Goal: Transaction & Acquisition: Purchase product/service

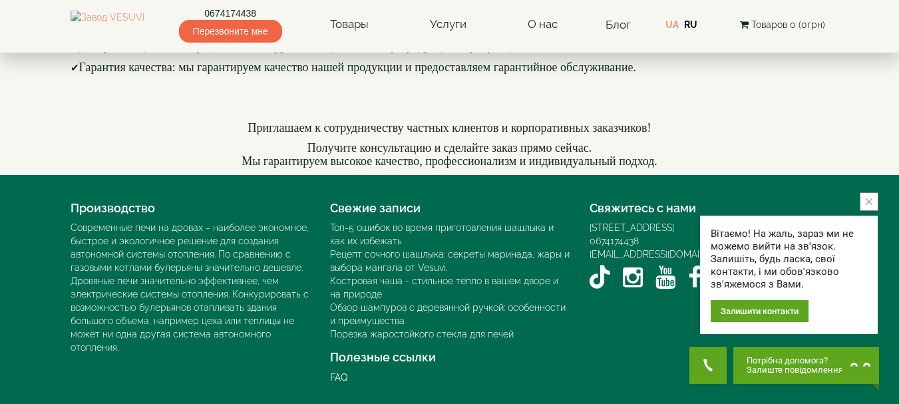
scroll to position [2042, 0]
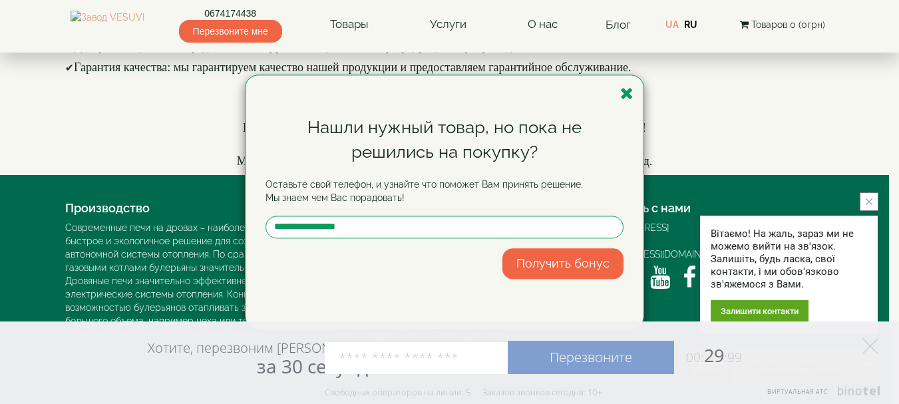
click at [375, 18] on div "Нашли нужный товар, но пока не решились на покупку? Оставьте свой телефон, и уз…" at bounding box center [449, 202] width 899 height 404
click at [627, 93] on icon "button" at bounding box center [626, 93] width 13 height 17
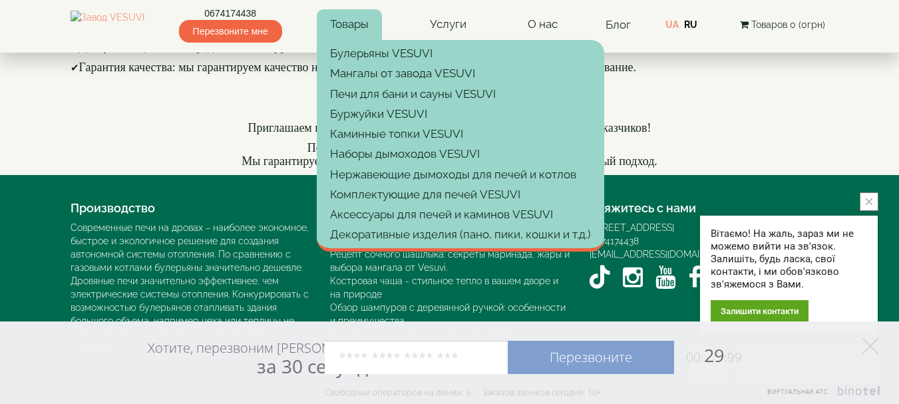
click at [382, 25] on link "Товары" at bounding box center [349, 24] width 65 height 31
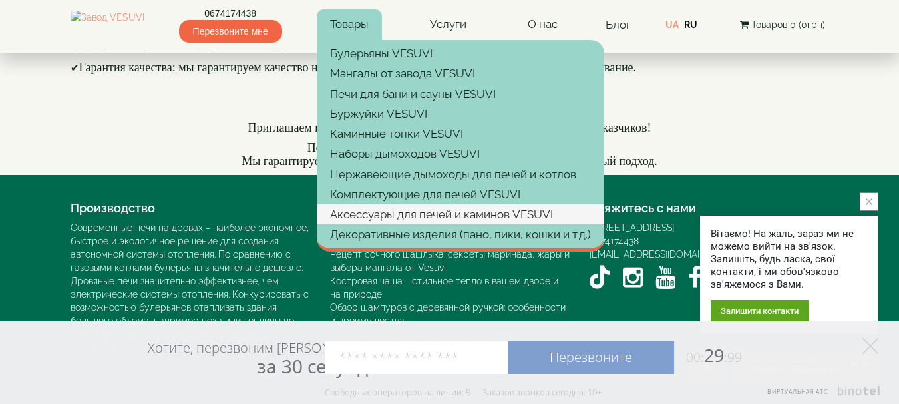
click at [392, 215] on link "Аксессуары для печей и каминов VESUVI" at bounding box center [460, 214] width 287 height 20
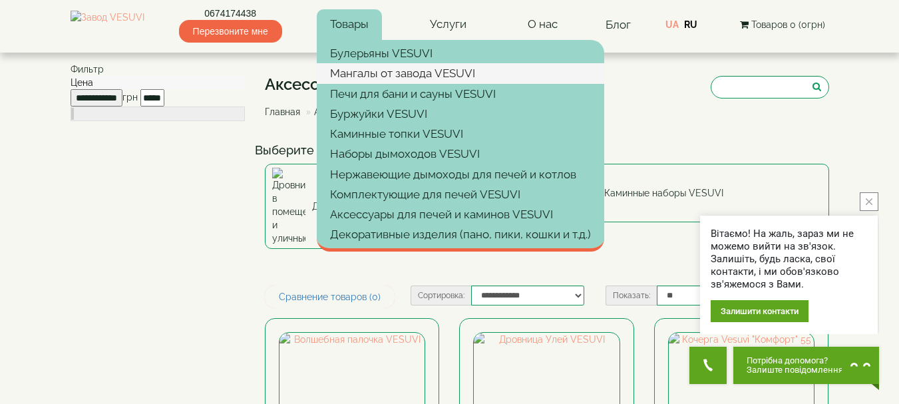
click at [388, 77] on link "Мангалы от завода VESUVI" at bounding box center [460, 73] width 287 height 20
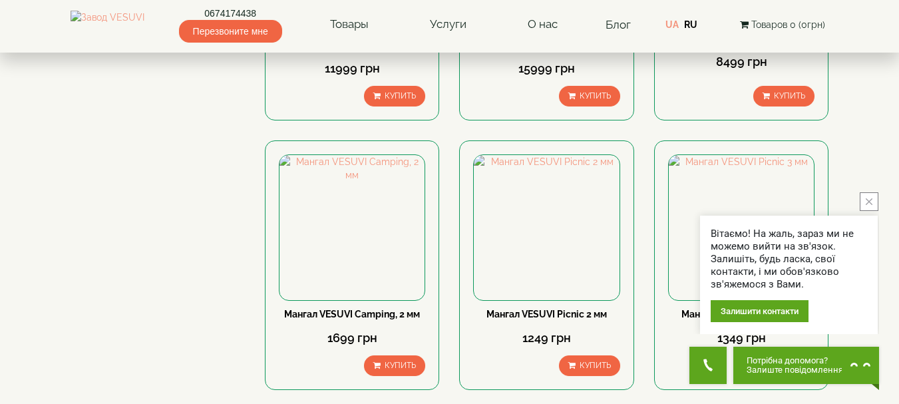
scroll to position [1796, 0]
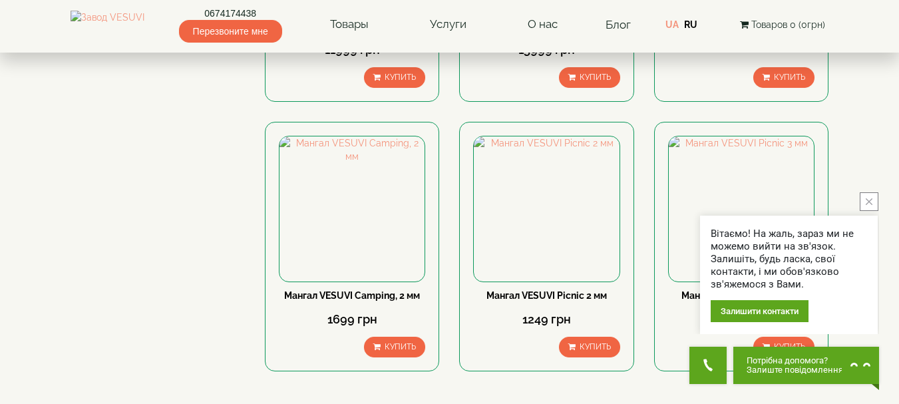
click at [482, 403] on link "2" at bounding box center [481, 412] width 19 height 14
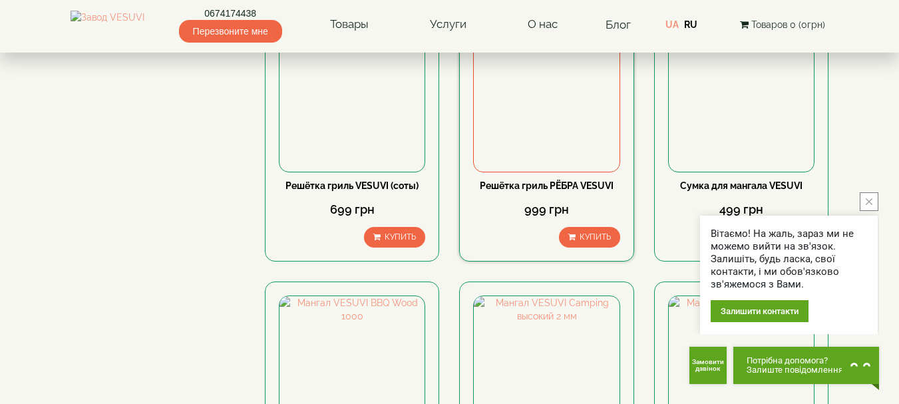
scroll to position [1730, 0]
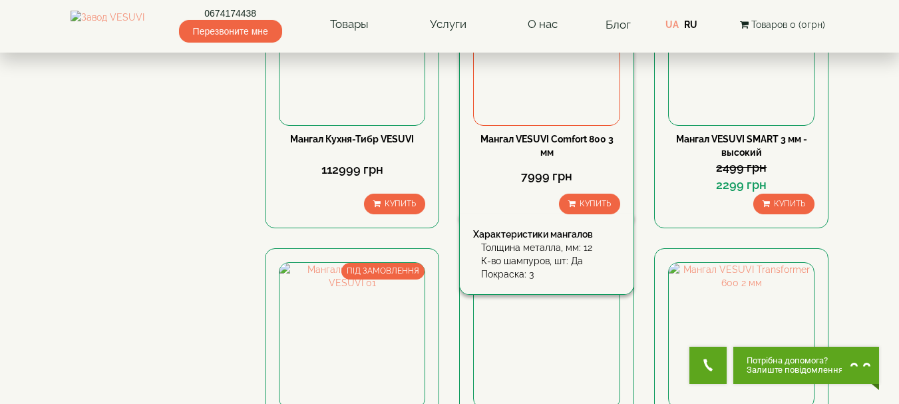
scroll to position [1817, 0]
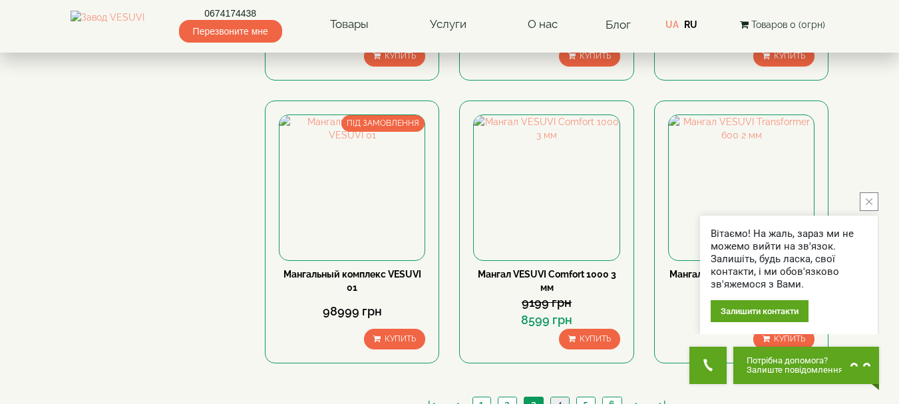
click at [553, 397] on link "4" at bounding box center [559, 404] width 19 height 14
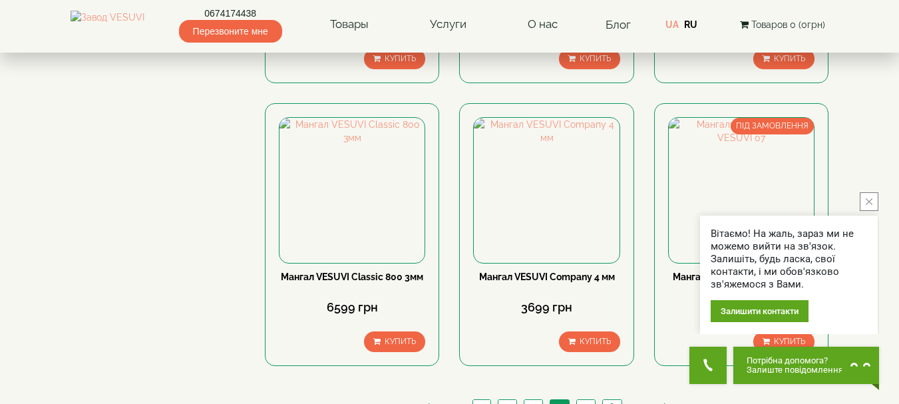
scroll to position [1817, 0]
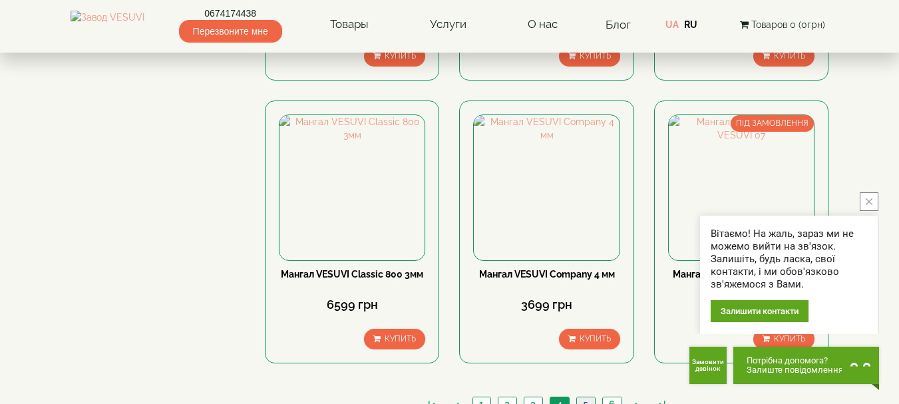
drag, startPoint x: 589, startPoint y: 150, endPoint x: 585, endPoint y: 160, distance: 11.0
click at [589, 397] on link "5" at bounding box center [585, 404] width 19 height 14
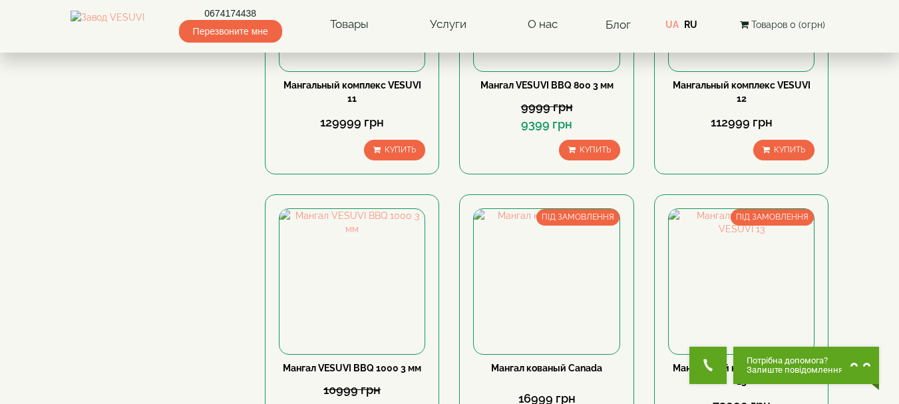
scroll to position [1730, 0]
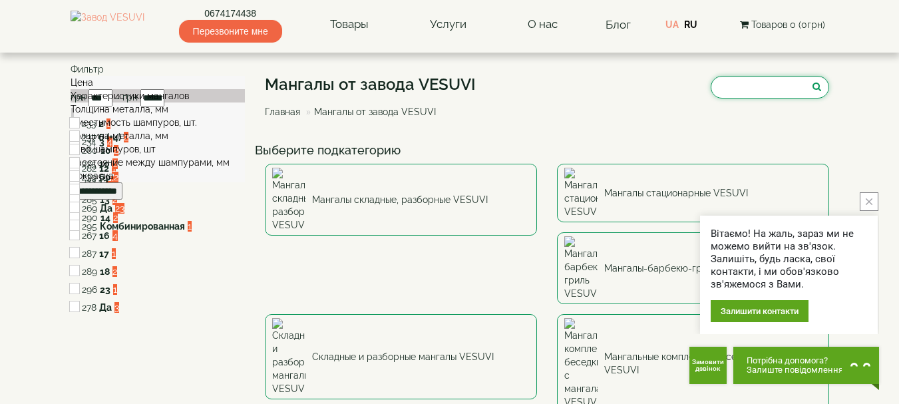
click at [736, 79] on input "search" at bounding box center [769, 87] width 118 height 23
type input "*"
type input "**********"
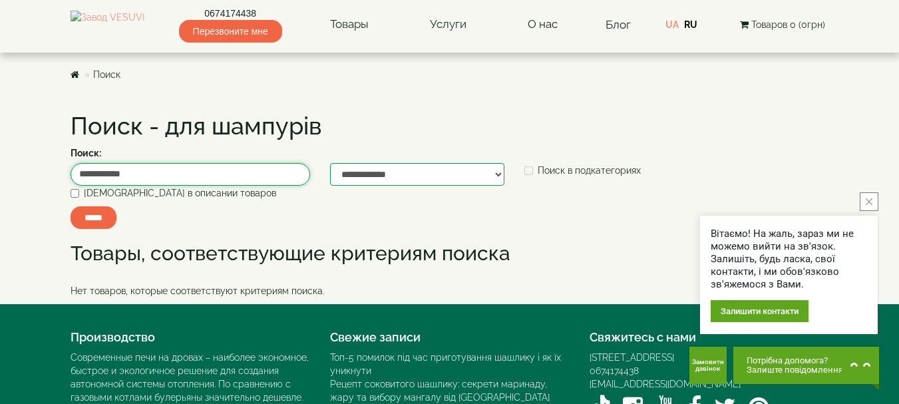
drag, startPoint x: 167, startPoint y: 176, endPoint x: 59, endPoint y: 184, distance: 108.1
click at [59, 184] on body "Магазин Булерьяны VESUVI Мангалы от завода VESUVI Печи для бани и сауны VESUVI …" at bounding box center [449, 266] width 899 height 533
type input "*****"
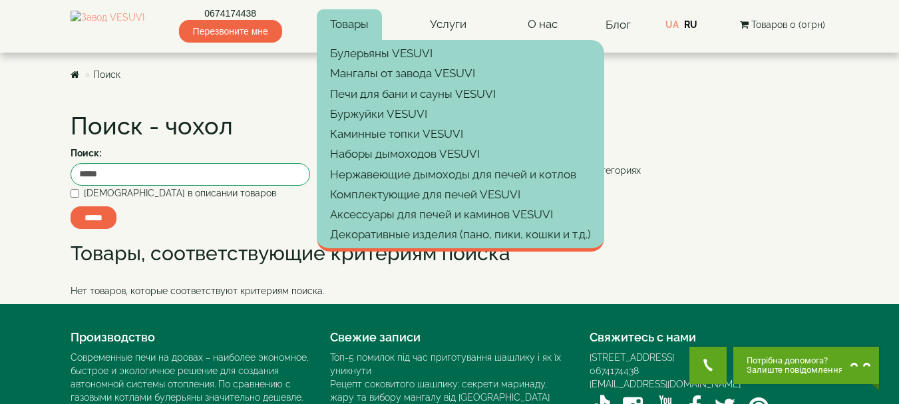
click at [353, 23] on link "Товары" at bounding box center [349, 24] width 65 height 31
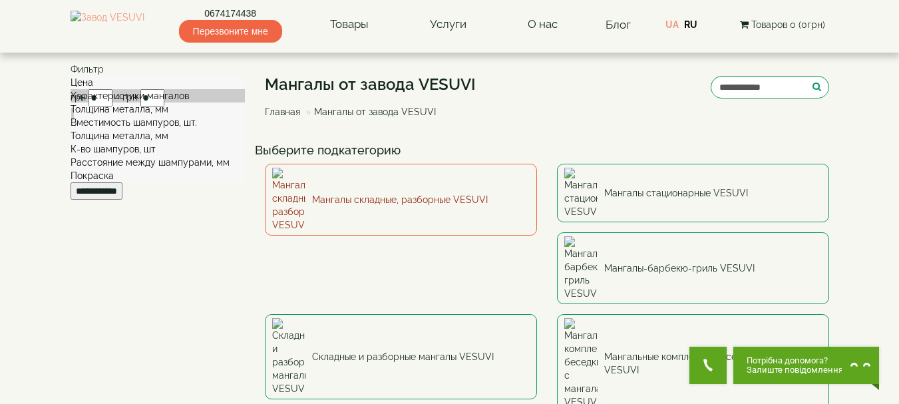
click at [356, 185] on link "Мангалы складные, разборные VESUVI" at bounding box center [401, 200] width 272 height 72
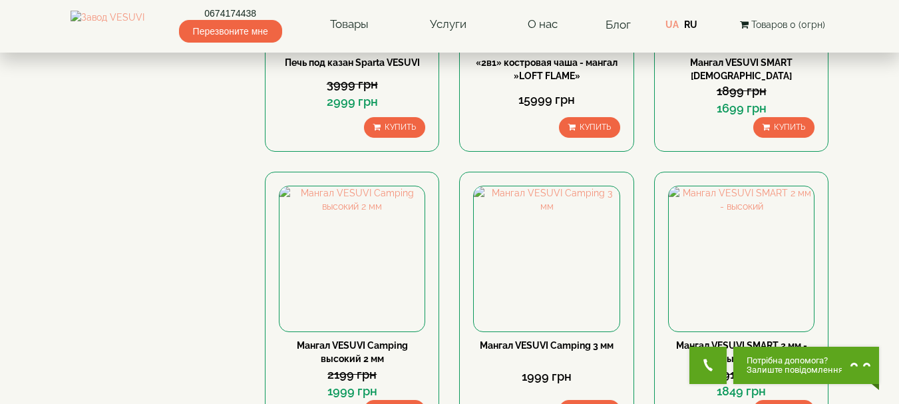
scroll to position [1330, 0]
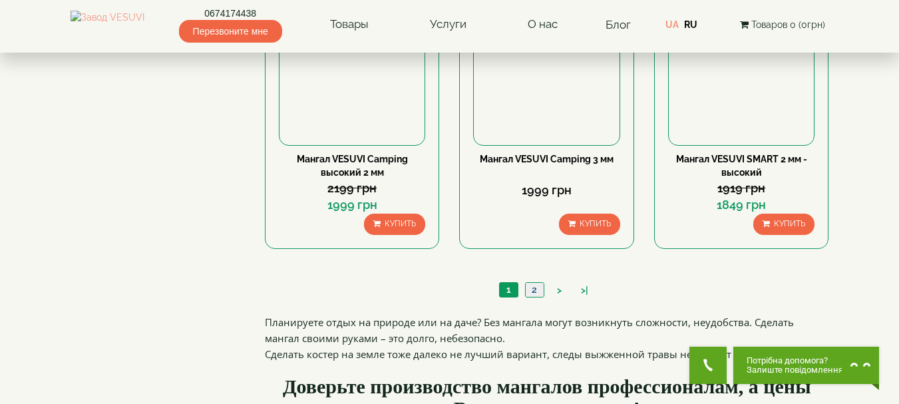
click at [539, 287] on link "2" at bounding box center [534, 290] width 19 height 14
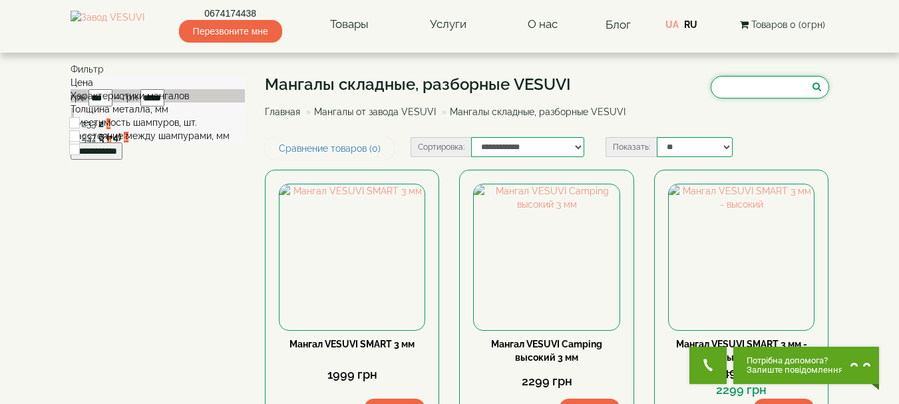
click at [710, 90] on input "search" at bounding box center [769, 87] width 118 height 23
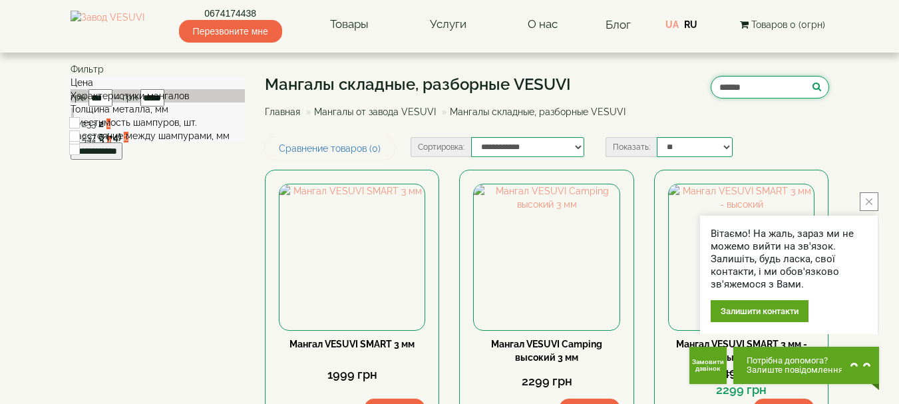
type input "******"
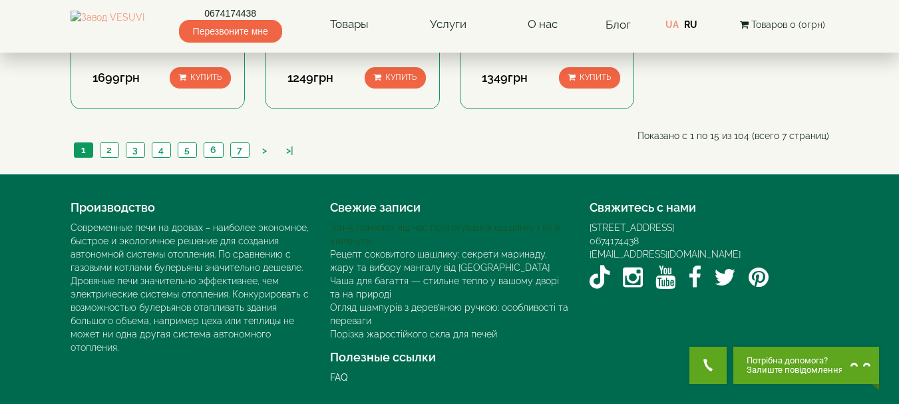
scroll to position [1251, 0]
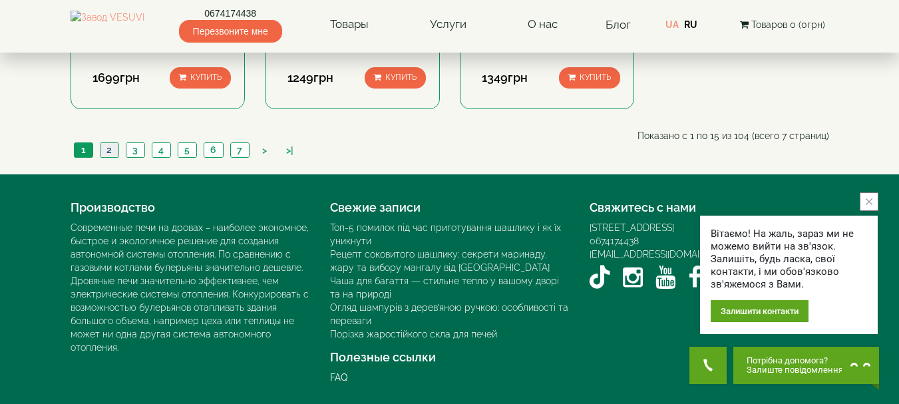
click at [108, 151] on link "2" at bounding box center [109, 150] width 19 height 14
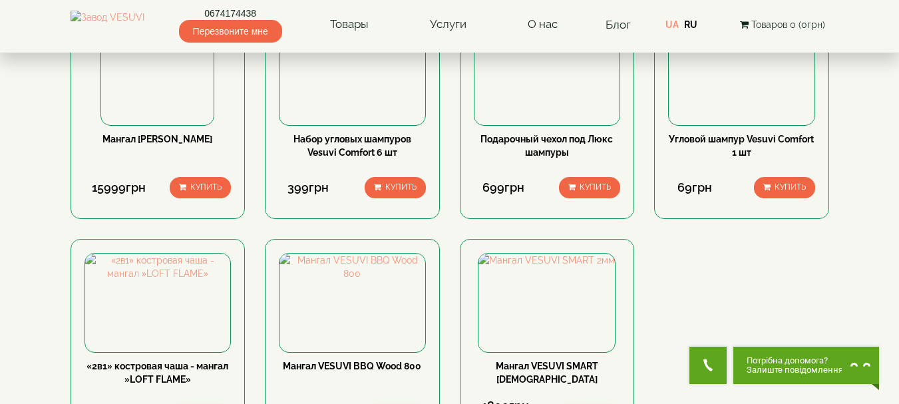
scroll to position [732, 0]
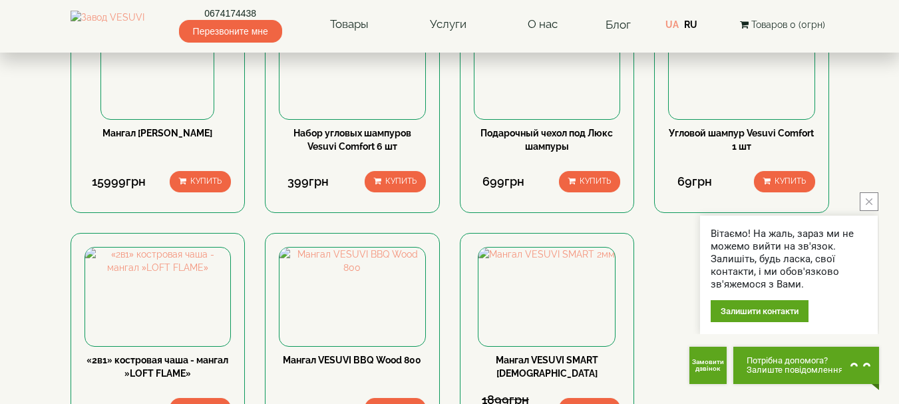
click at [527, 152] on link "Подарочный чехол под Люкс шампуры" at bounding box center [546, 140] width 132 height 24
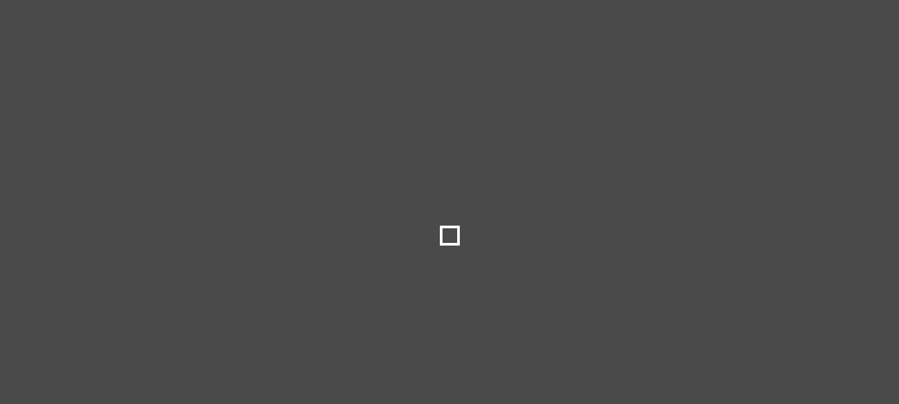
select select
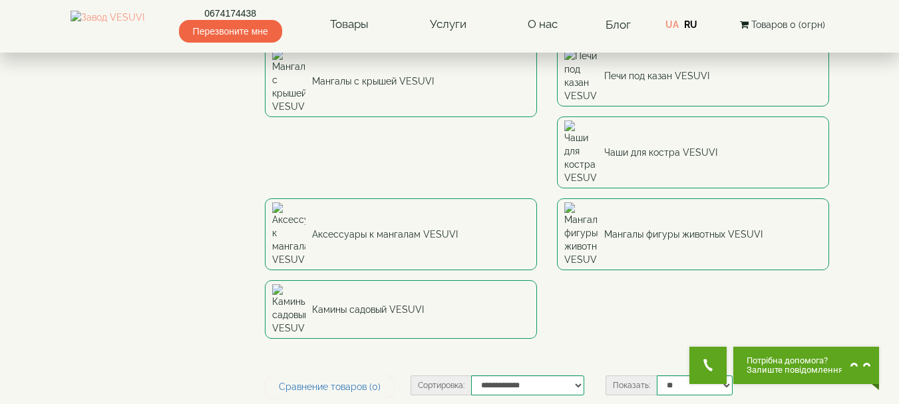
scroll to position [354, 0]
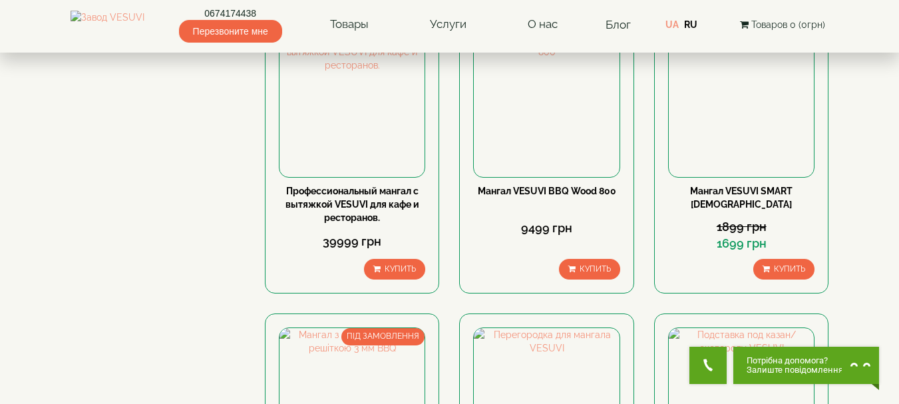
scroll to position [1330, 0]
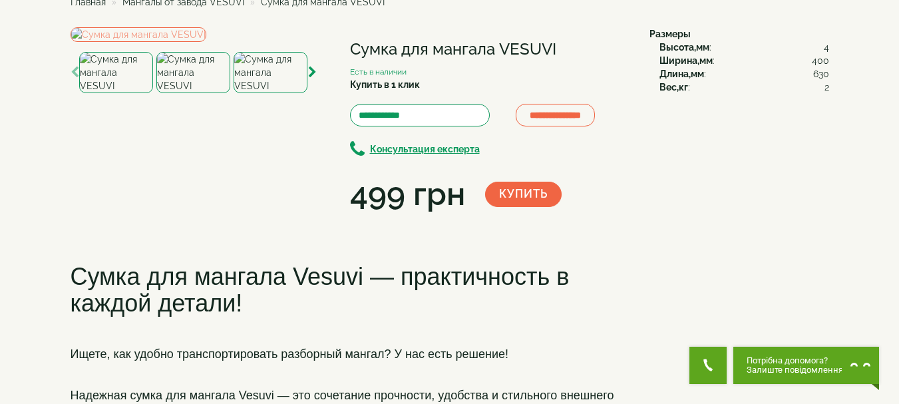
scroll to position [67, 0]
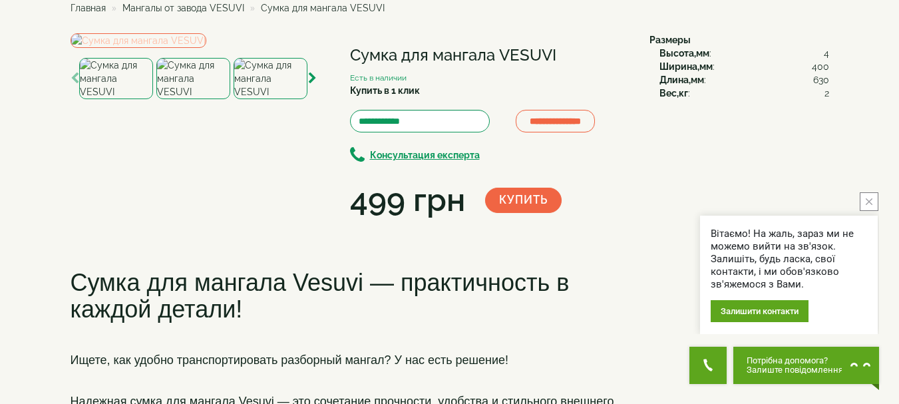
click at [206, 48] on img at bounding box center [139, 40] width 136 height 15
